Goal: Transaction & Acquisition: Download file/media

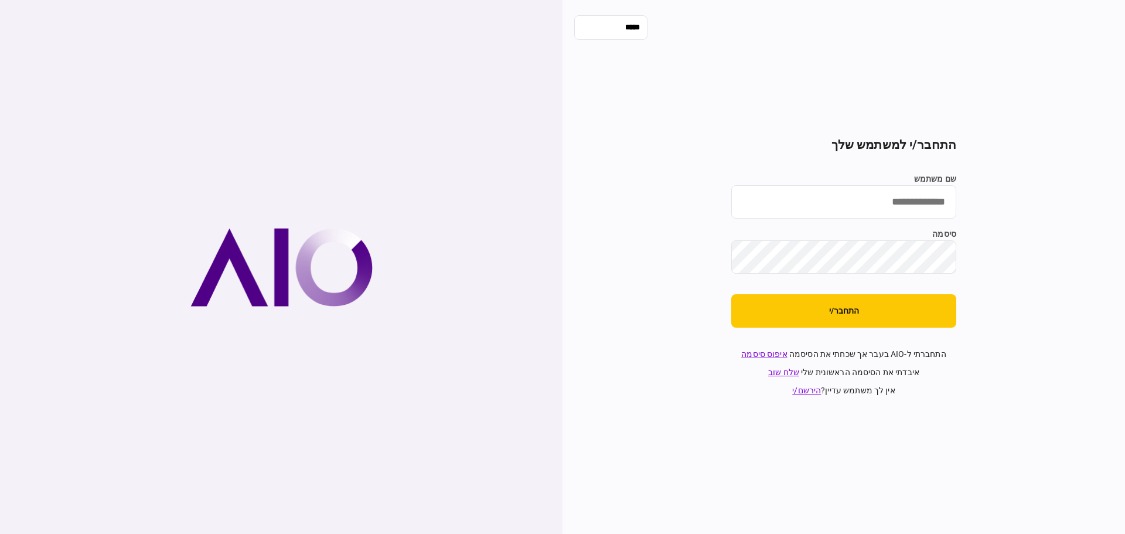
type input "**********"
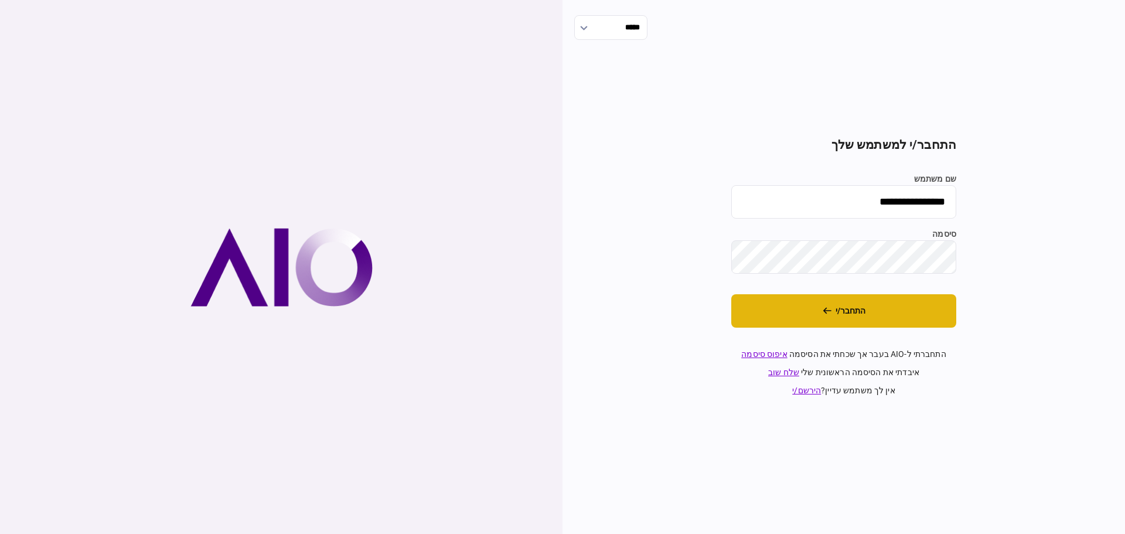
click at [855, 309] on button "התחבר/י" at bounding box center [843, 310] width 225 height 33
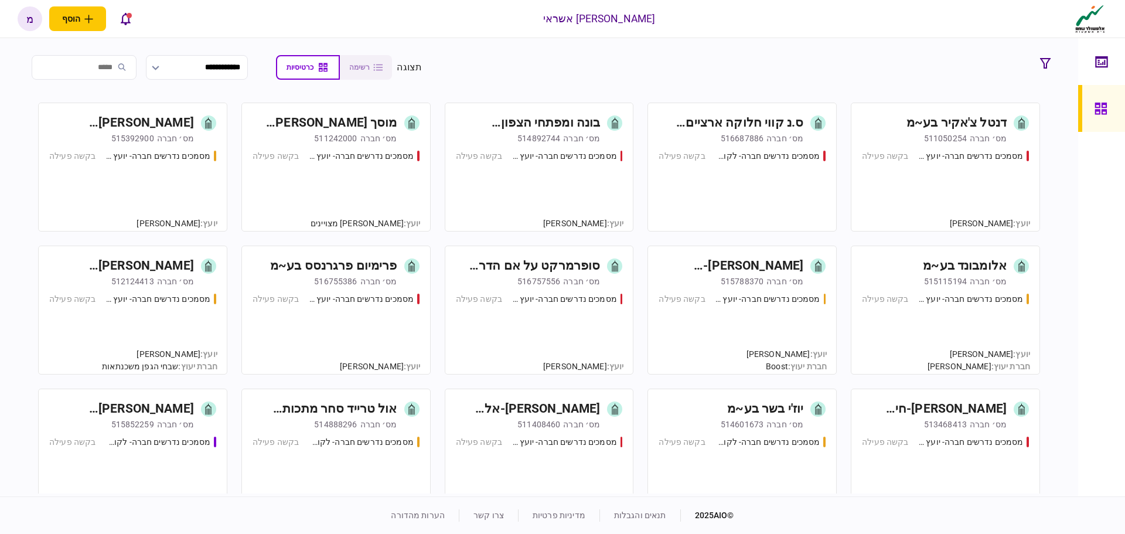
click at [125, 66] on input "search" at bounding box center [84, 67] width 105 height 25
click at [171, 131] on div "[PERSON_NAME] קידוחי קרקע בע~מ" at bounding box center [128, 123] width 131 height 19
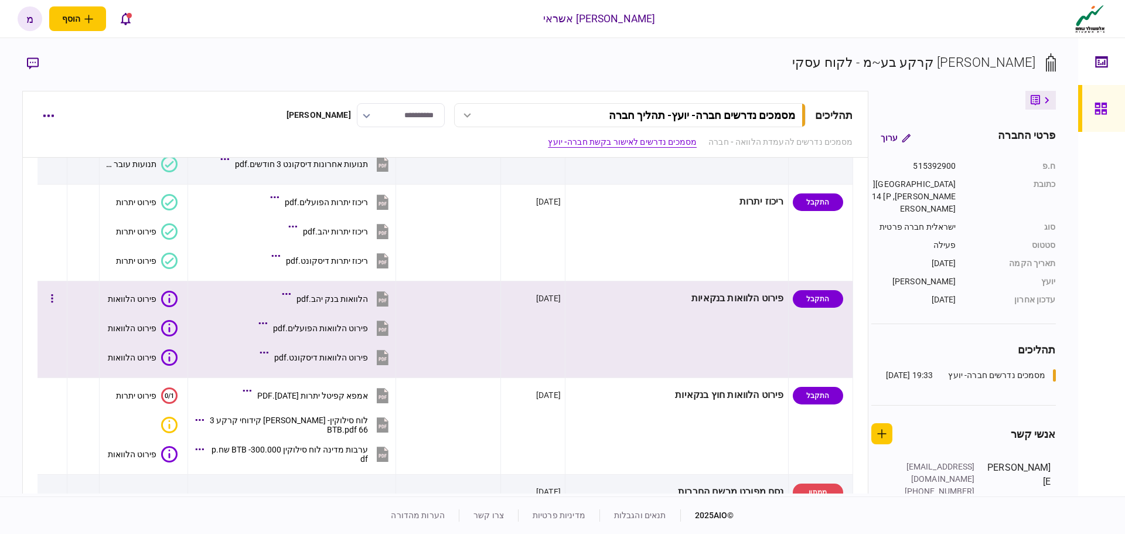
scroll to position [645, 0]
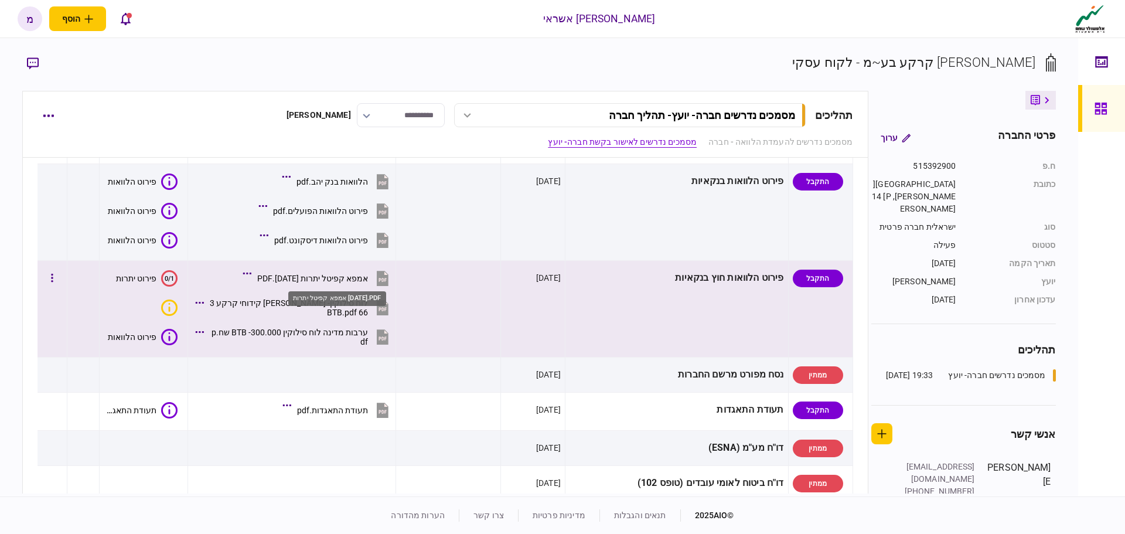
click at [343, 277] on div "אמפא קפיטל יתרות [DATE].PDF" at bounding box center [312, 278] width 111 height 9
click at [326, 280] on div "אמפא קפיטל יתרות [DATE].PDF" at bounding box center [312, 278] width 111 height 9
click at [335, 309] on div "לוח סילוקין- [PERSON_NAME] קידוחי קרקע 366 BTB.pdf" at bounding box center [289, 307] width 159 height 19
click at [333, 310] on div "לוח סילוקין- [PERSON_NAME] קידוחי קרקע 366 BTB.pdf" at bounding box center [289, 307] width 159 height 19
click at [304, 307] on div "לוח סילוקין- [PERSON_NAME] קידוחי קרקע 366 BTB.pdf" at bounding box center [289, 307] width 159 height 19
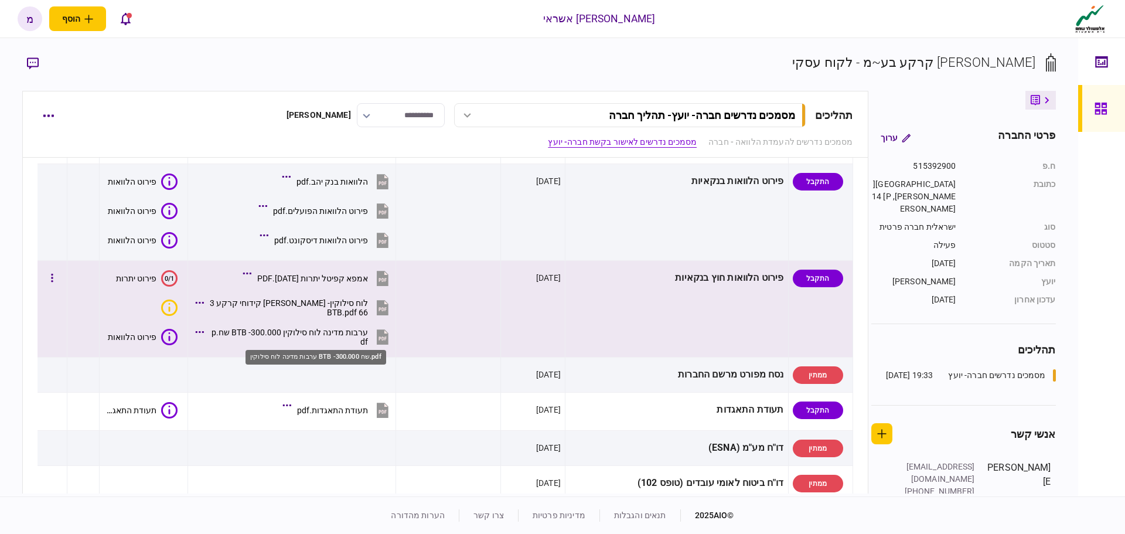
click at [344, 335] on div "ערבות מדינה לוח סילוקין BTB -300.000 שח.pdf" at bounding box center [289, 337] width 159 height 19
click at [333, 335] on div "ערבות מדינה לוח סילוקין BTB -300.000 שח.pdf" at bounding box center [289, 337] width 159 height 19
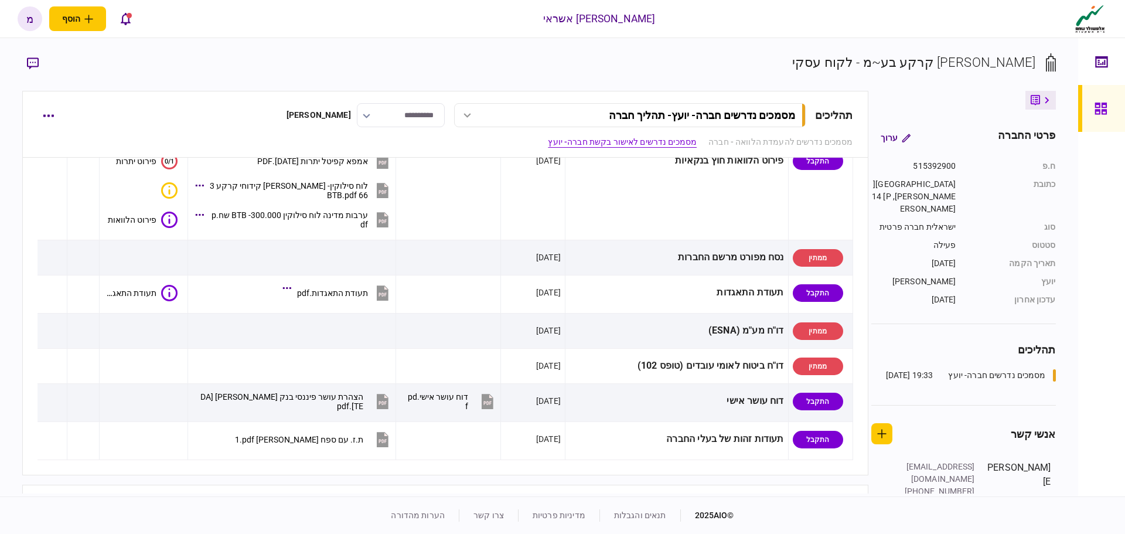
scroll to position [1055, 0]
